Goal: Task Accomplishment & Management: Manage account settings

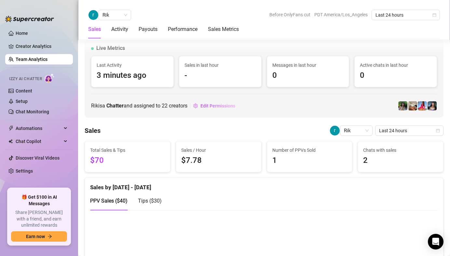
scroll to position [607, 0]
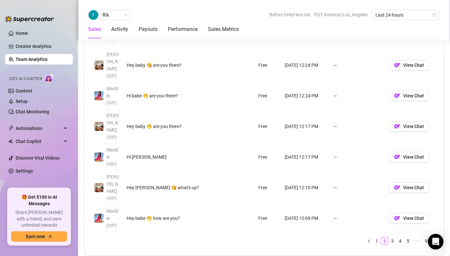
click at [191, 177] on div "Account Message Media Price When Sent When Purchased Maddie (VIP) Hey baby 😘 ar…" at bounding box center [264, 81] width 348 height 337
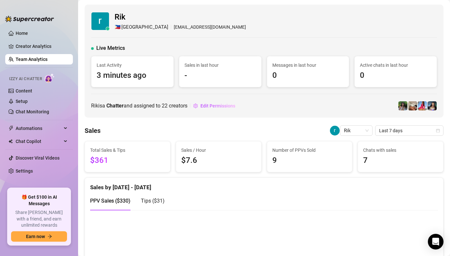
click at [258, 95] on div "Rik 🇵🇭 Manila roderickcullo@gmail.com Live Metrics Last Activity 3 minutes ago …" at bounding box center [264, 61] width 359 height 113
